Goal: Transaction & Acquisition: Purchase product/service

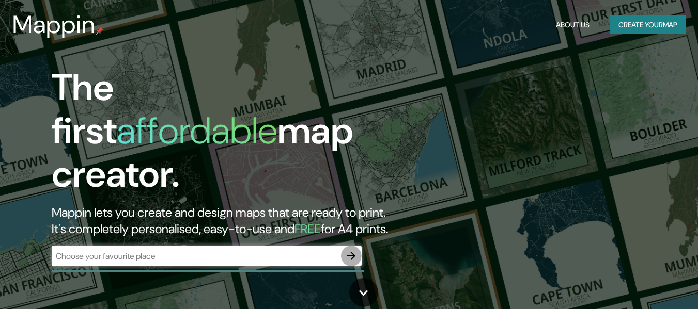
click at [355, 250] on icon "button" at bounding box center [351, 256] width 12 height 12
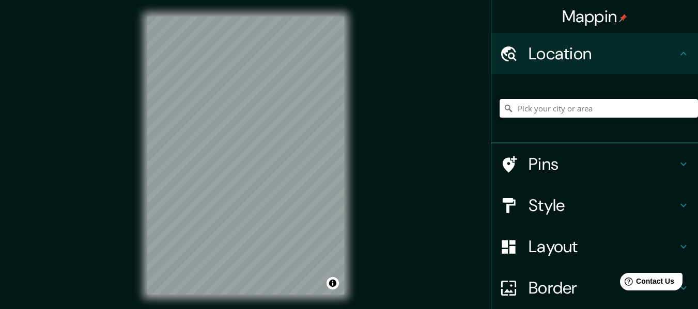
click at [552, 110] on input "Pick your city or area" at bounding box center [599, 108] width 198 height 19
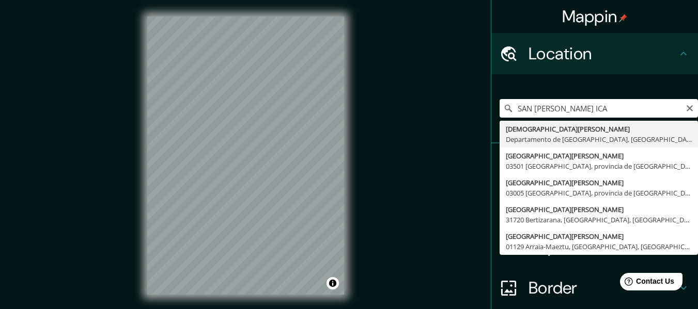
type input "San [PERSON_NAME], [GEOGRAPHIC_DATA], [GEOGRAPHIC_DATA]"
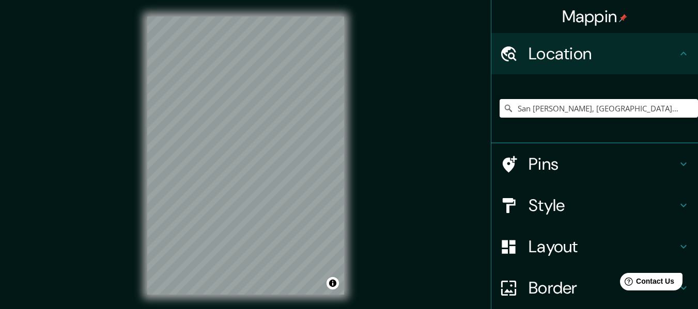
click at [294, 309] on html "Mappin Location [GEOGRAPHIC_DATA][PERSON_NAME], [GEOGRAPHIC_DATA], [GEOGRAPHIC_…" at bounding box center [349, 154] width 698 height 309
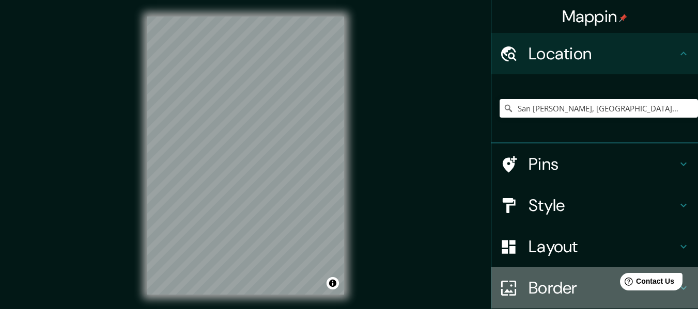
click at [550, 286] on h4 "Border" at bounding box center [602, 288] width 149 height 21
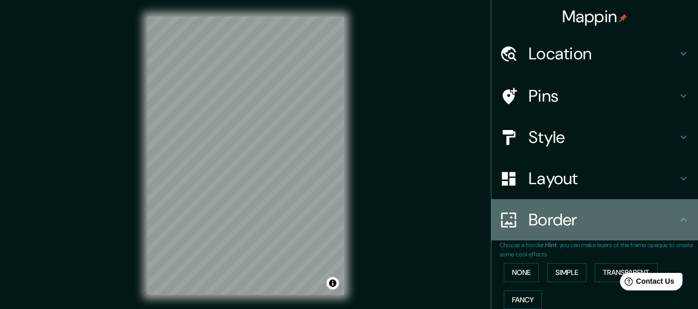
click at [554, 222] on h4 "Border" at bounding box center [602, 220] width 149 height 21
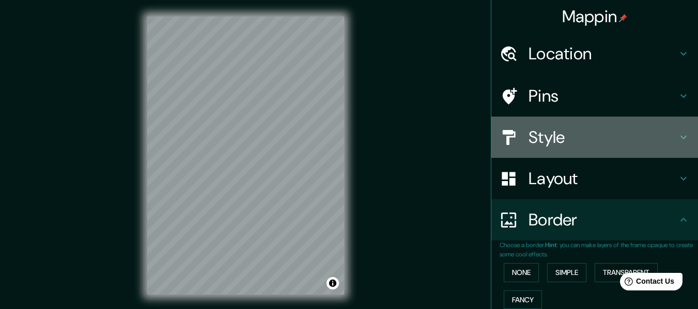
click at [560, 133] on h4 "Style" at bounding box center [602, 137] width 149 height 21
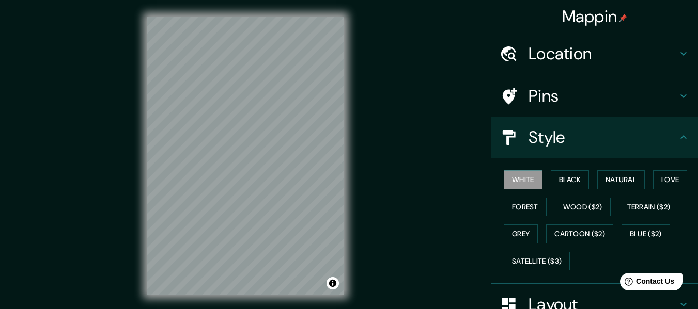
click at [560, 139] on h4 "Style" at bounding box center [602, 137] width 149 height 21
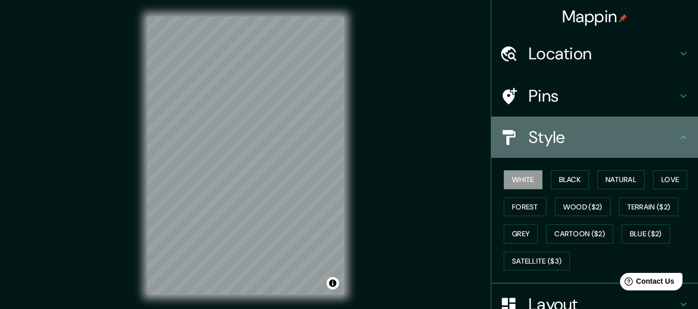
drag, startPoint x: 561, startPoint y: 135, endPoint x: 582, endPoint y: 135, distance: 20.7
click at [562, 135] on h4 "Style" at bounding box center [602, 137] width 149 height 21
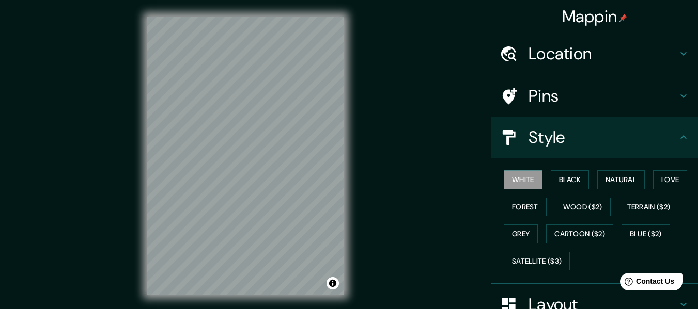
click at [678, 136] on icon at bounding box center [683, 137] width 12 height 12
click at [553, 294] on h4 "Layout" at bounding box center [602, 304] width 149 height 21
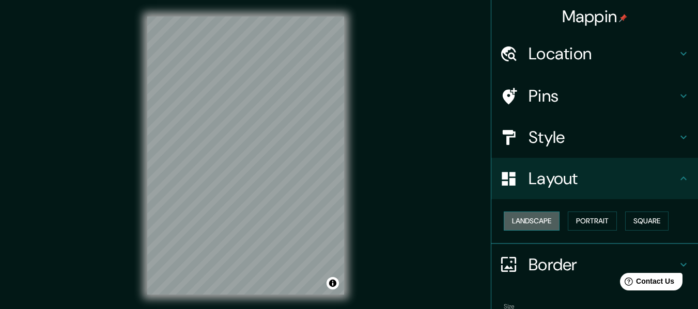
click at [546, 220] on button "Landscape" at bounding box center [532, 221] width 56 height 19
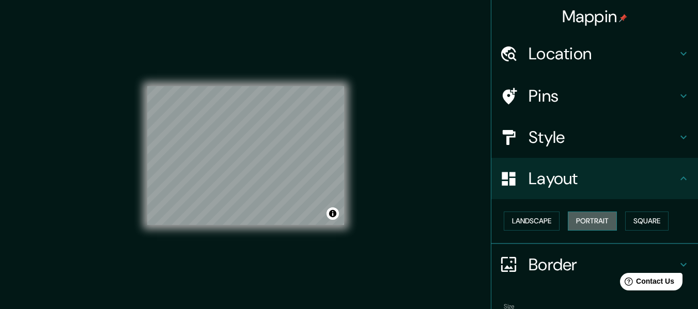
click at [601, 228] on button "Portrait" at bounding box center [592, 221] width 49 height 19
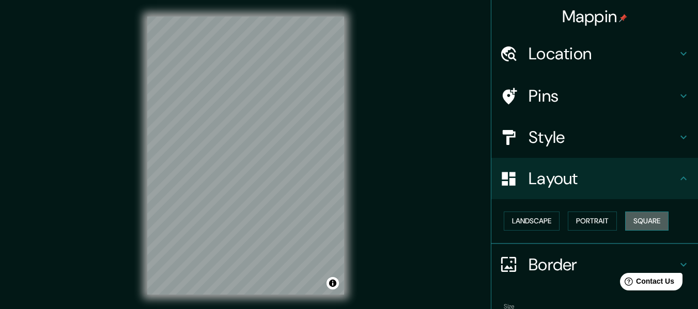
click at [635, 216] on button "Square" at bounding box center [646, 221] width 43 height 19
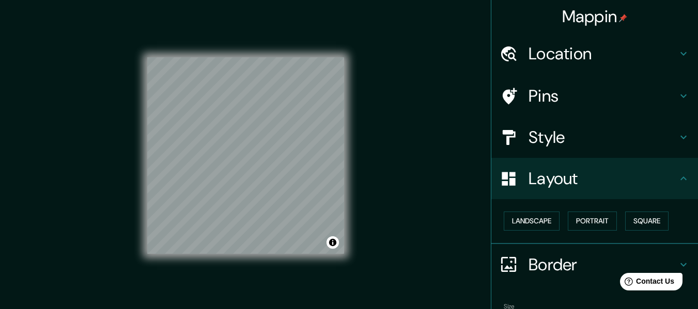
click at [683, 264] on div "Border" at bounding box center [594, 264] width 207 height 41
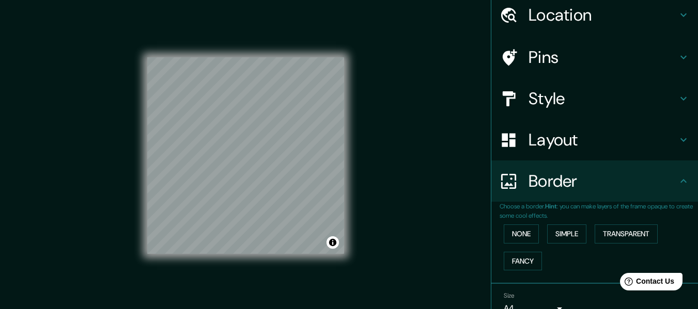
scroll to position [90, 0]
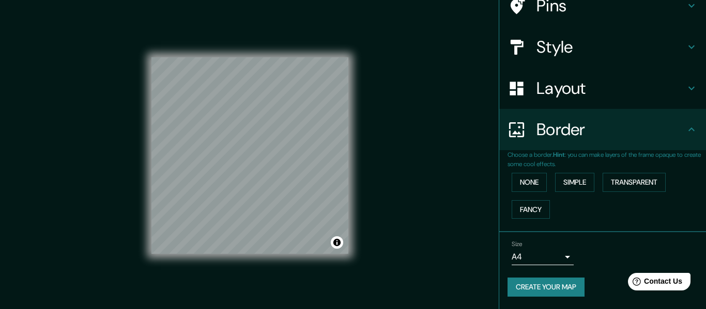
click at [545, 261] on body "Mappin Location [GEOGRAPHIC_DATA][PERSON_NAME], [GEOGRAPHIC_DATA], [GEOGRAPHIC_…" at bounding box center [353, 154] width 706 height 309
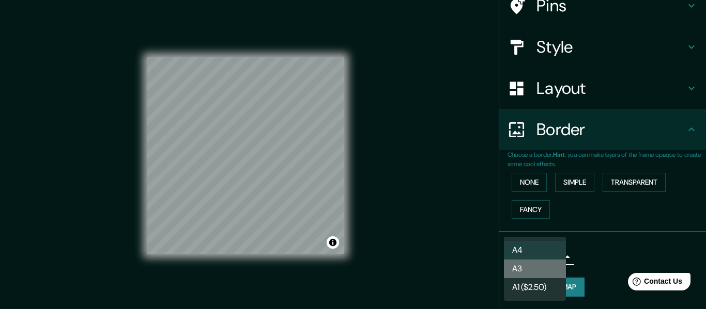
click at [541, 270] on li "A3" at bounding box center [535, 269] width 62 height 19
type input "a4"
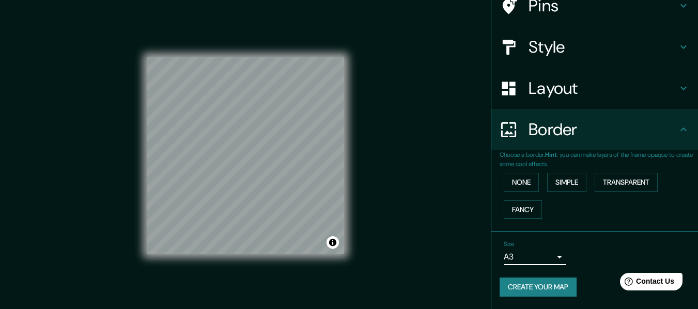
click at [579, 93] on h4 "Layout" at bounding box center [602, 88] width 149 height 21
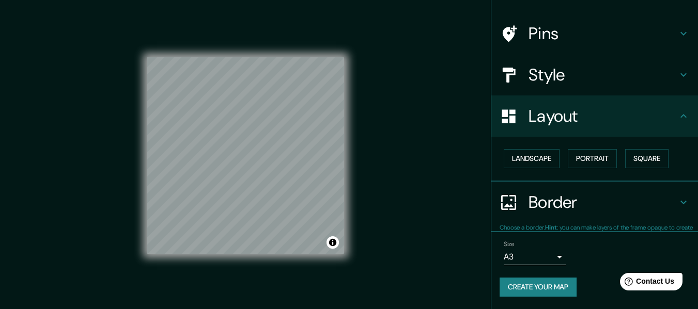
scroll to position [62, 0]
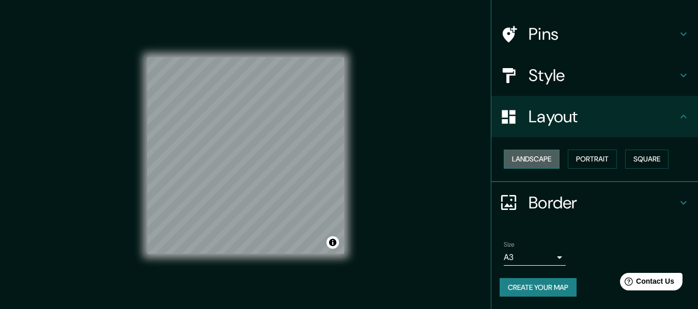
click at [540, 164] on button "Landscape" at bounding box center [532, 159] width 56 height 19
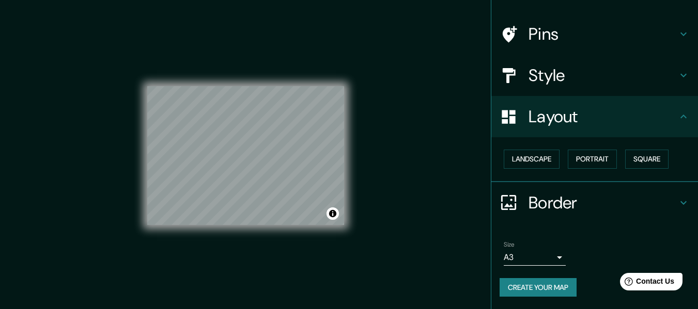
click at [291, 230] on div "© Mapbox © OpenStreetMap Improve this map" at bounding box center [245, 156] width 197 height 278
click at [289, 231] on div "© Mapbox © OpenStreetMap Improve this map" at bounding box center [245, 156] width 197 height 278
click at [287, 252] on div "© Mapbox © OpenStreetMap Improve this map" at bounding box center [245, 156] width 197 height 278
